Goal: Information Seeking & Learning: Learn about a topic

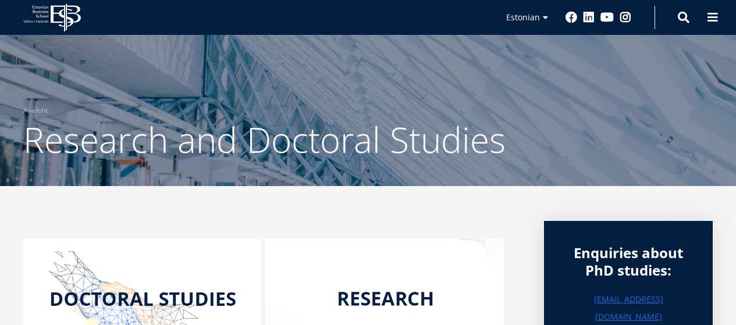
click at [160, 239] on img at bounding box center [141, 298] width 237 height 119
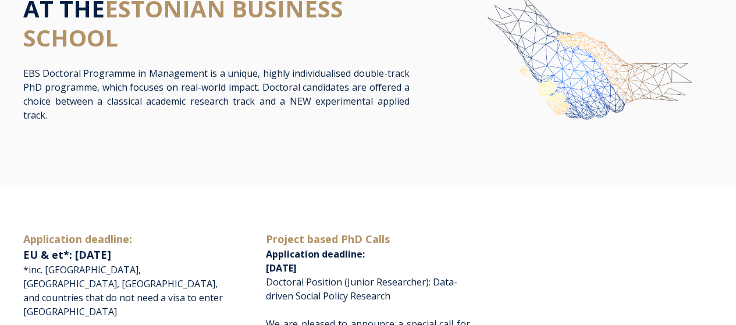
scroll to position [116, 0]
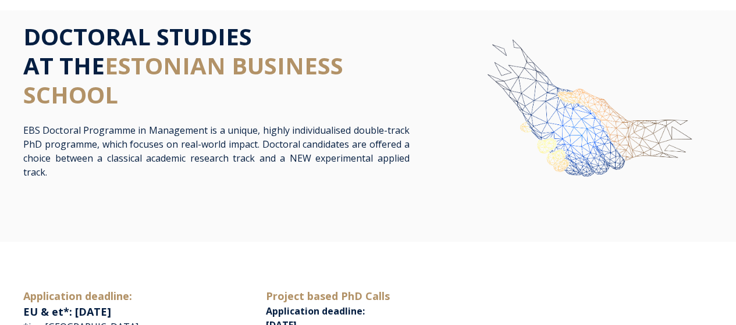
scroll to position [58, 0]
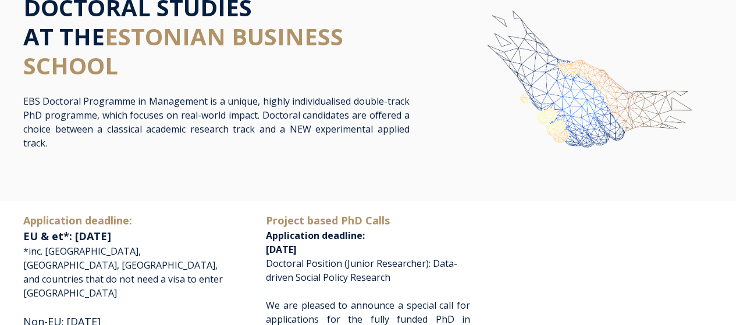
scroll to position [58, 0]
